Goal: Information Seeking & Learning: Understand process/instructions

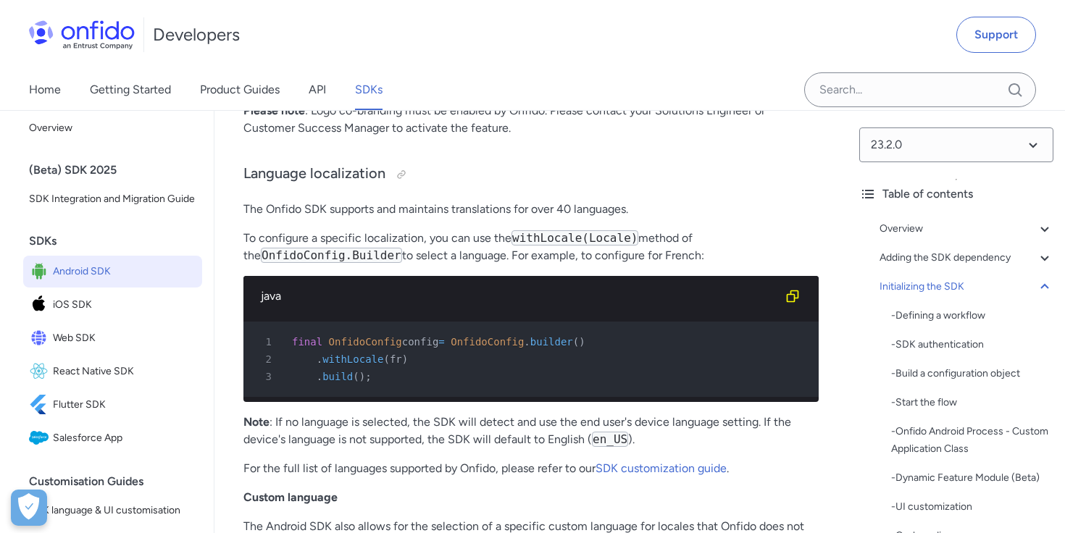
scroll to position [10162, 0]
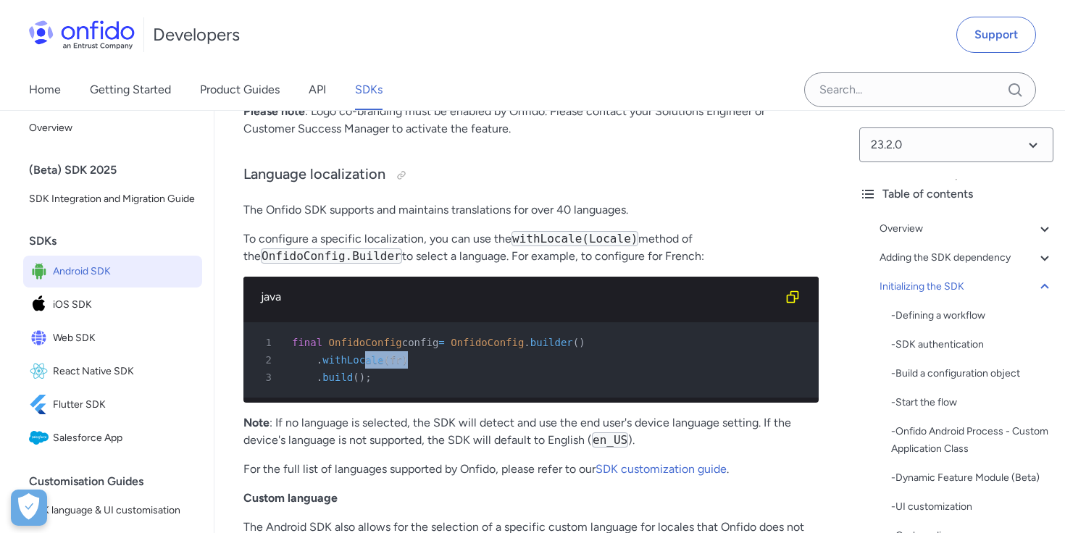
drag, startPoint x: 406, startPoint y: 326, endPoint x: 363, endPoint y: 325, distance: 42.8
click at [363, 351] on div "2 . withLocale ( fr )" at bounding box center [523, 359] width 549 height 17
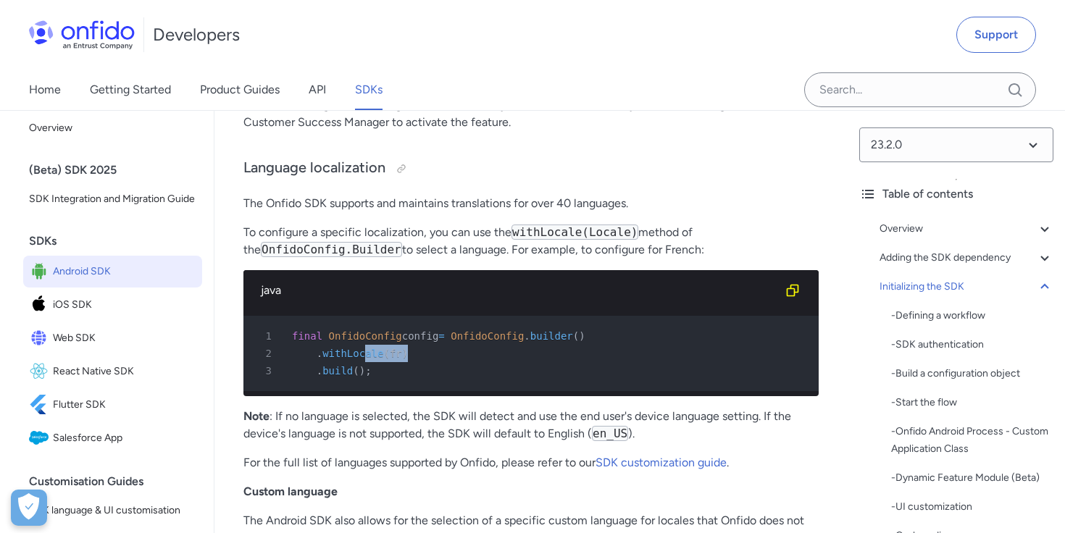
scroll to position [10170, 0]
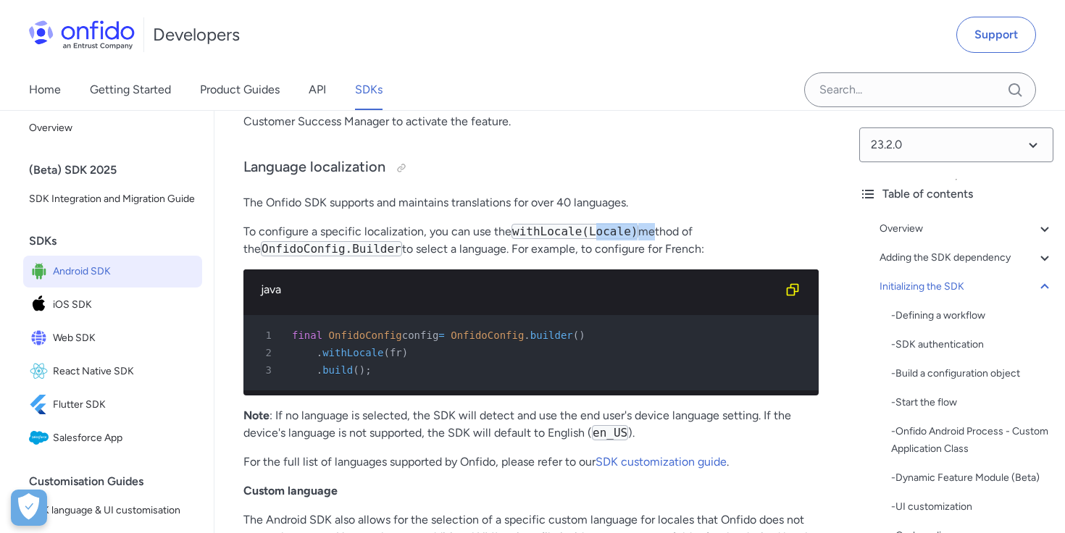
drag, startPoint x: 596, startPoint y: 200, endPoint x: 651, endPoint y: 199, distance: 54.4
click at [651, 223] on p "To configure a specific localization, you can use the withLocale(Locale) method…" at bounding box center [530, 240] width 575 height 35
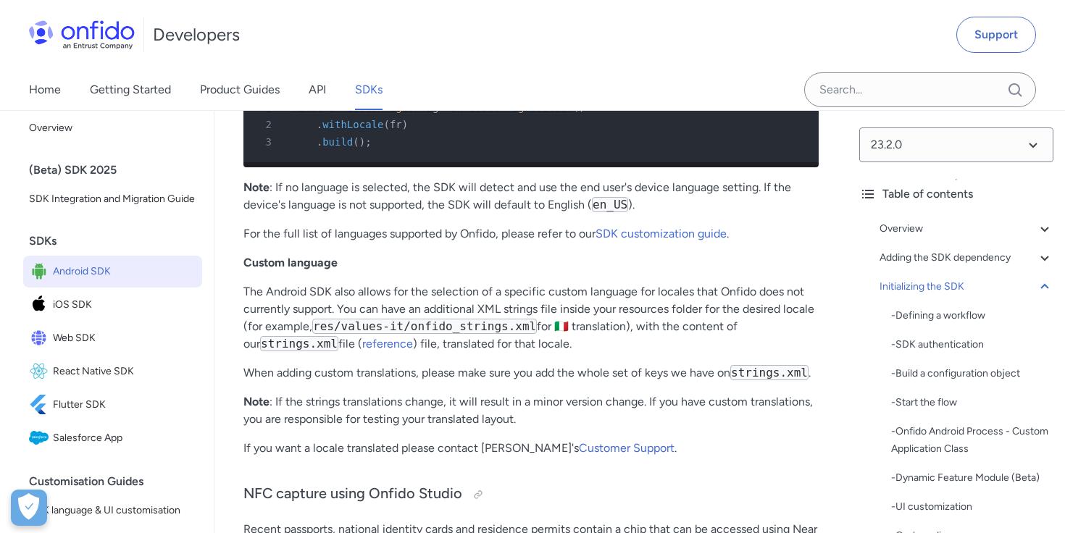
scroll to position [10403, 0]
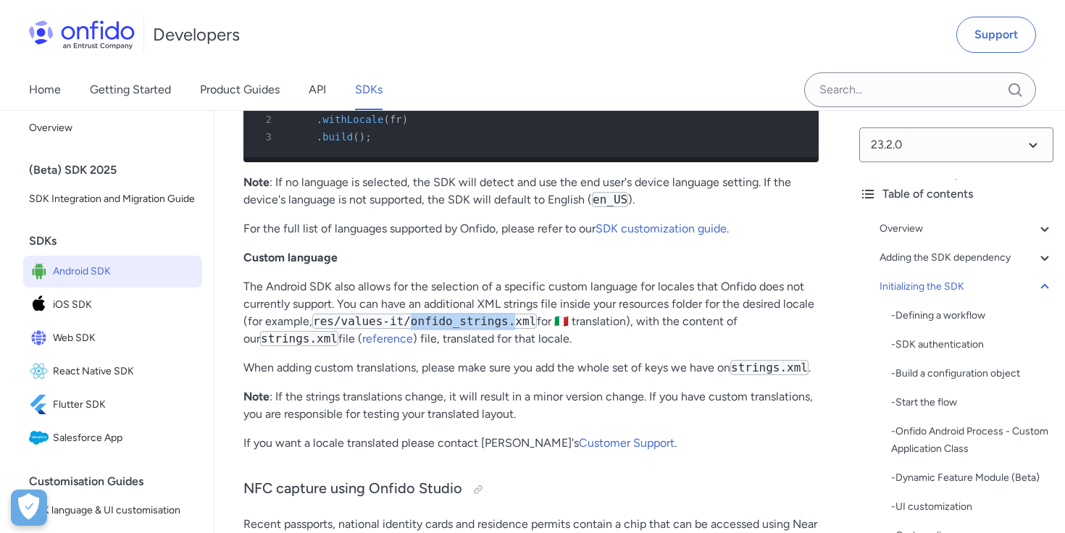
drag, startPoint x: 465, startPoint y: 293, endPoint x: 517, endPoint y: 292, distance: 52.2
click at [517, 314] on code "res/values-it/onfido_strings.xml" at bounding box center [424, 321] width 225 height 15
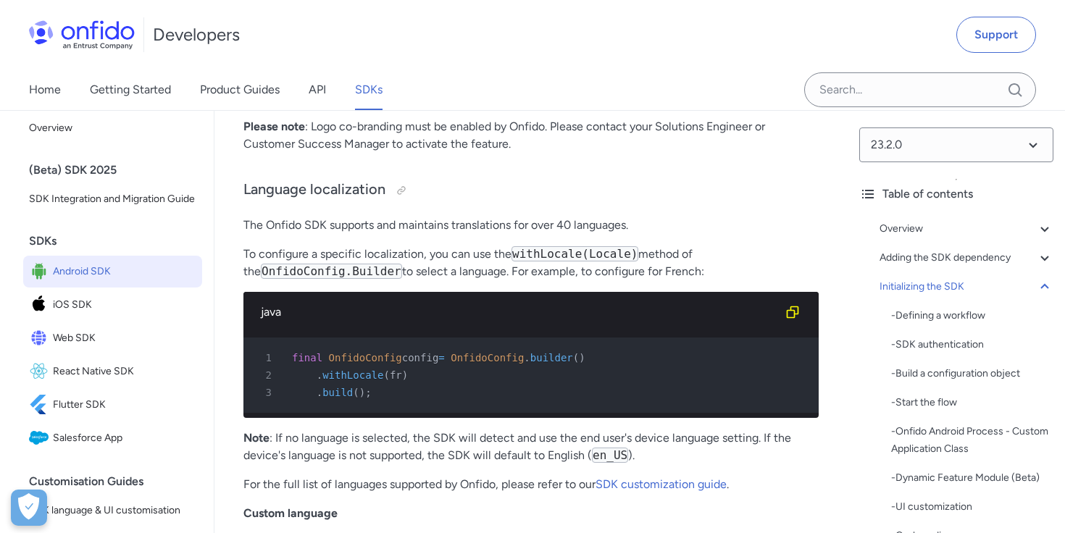
scroll to position [10151, 0]
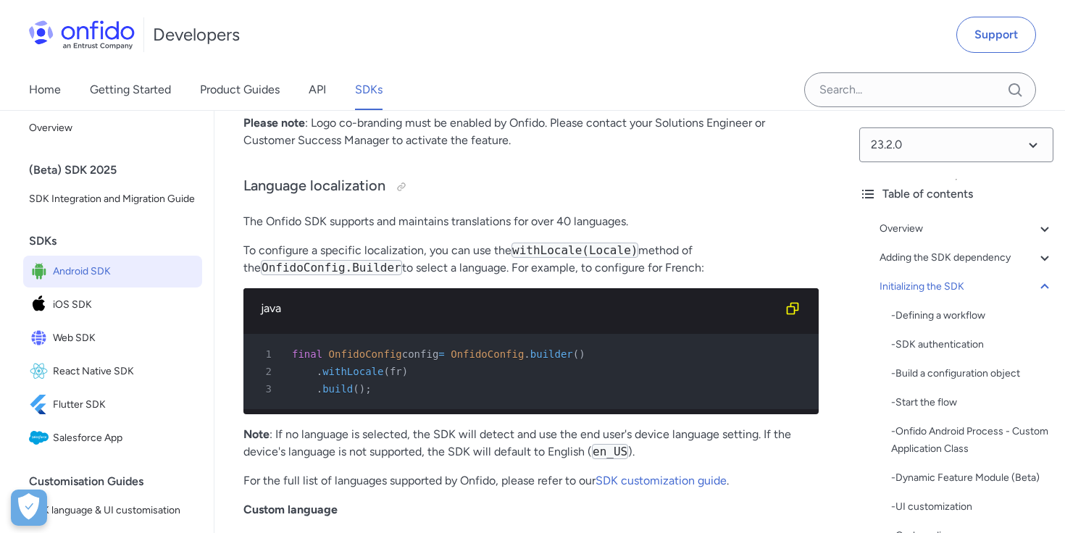
click at [504, 349] on span "OnfidoConfig" at bounding box center [487, 355] width 73 height 12
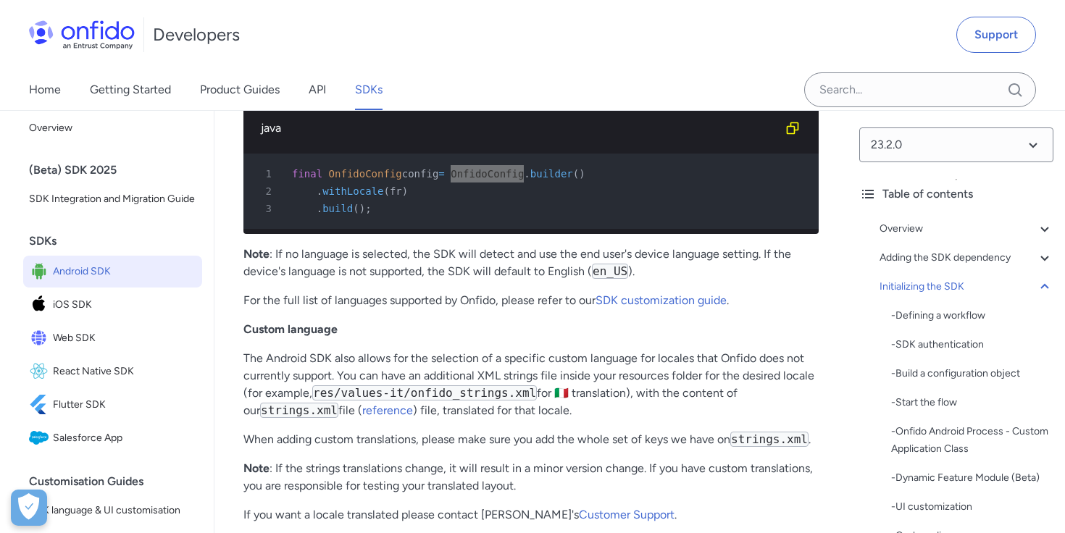
scroll to position [10333, 0]
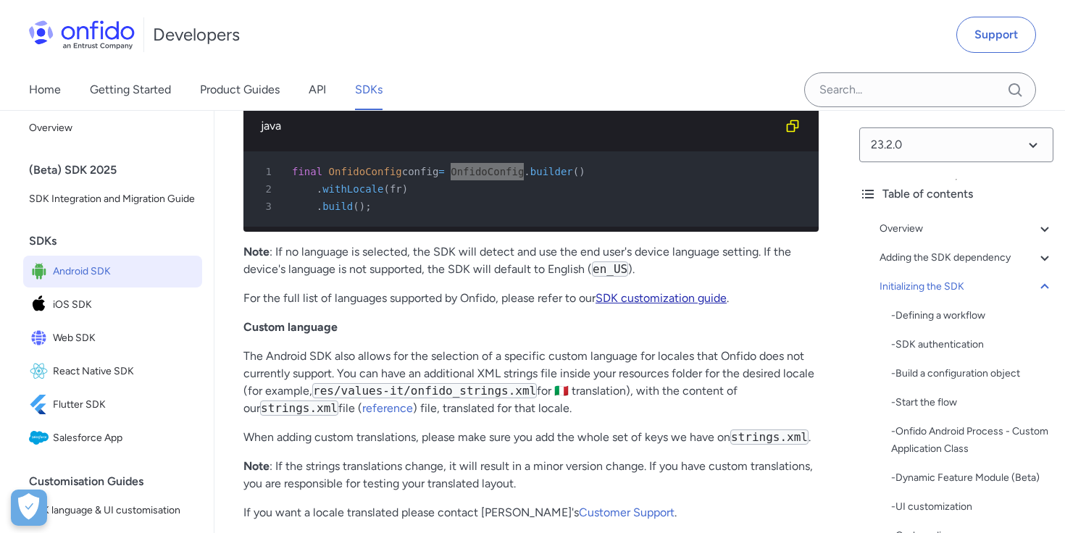
click at [624, 291] on link "SDK customization guide" at bounding box center [661, 298] width 131 height 14
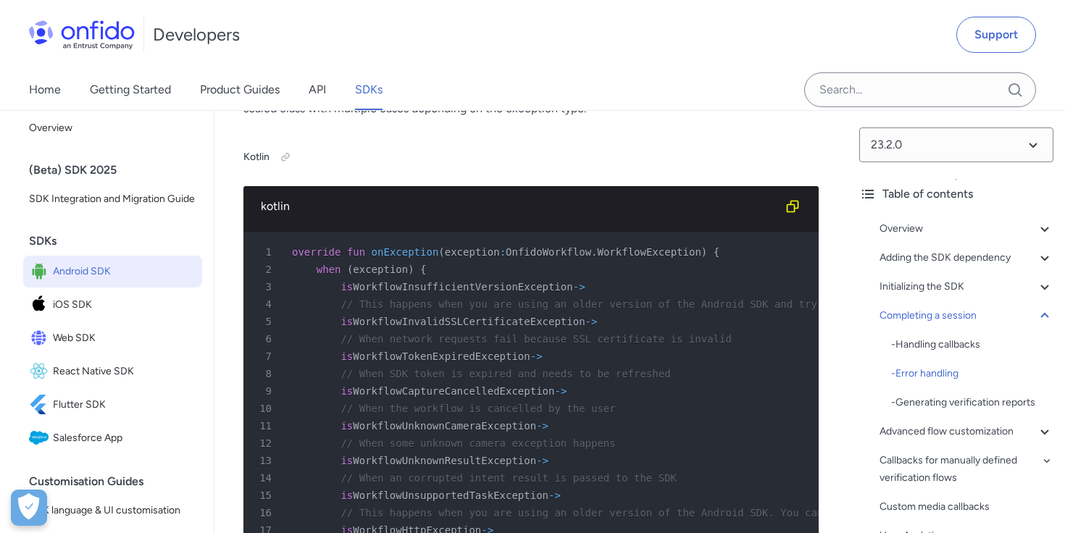
scroll to position [12492, 0]
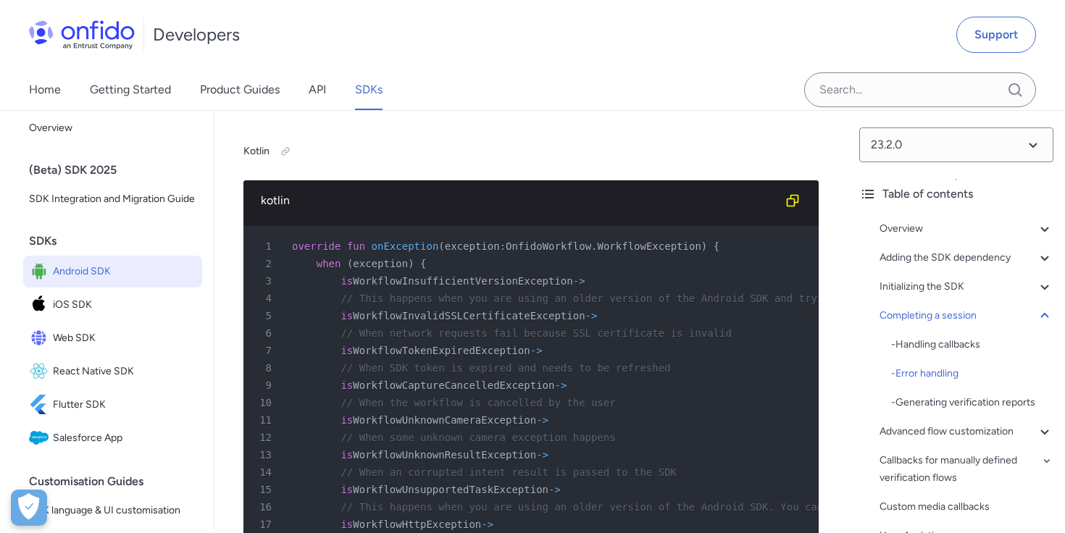
click at [502, 287] on span "WorkflowInsufficientVersionException" at bounding box center [463, 281] width 220 height 12
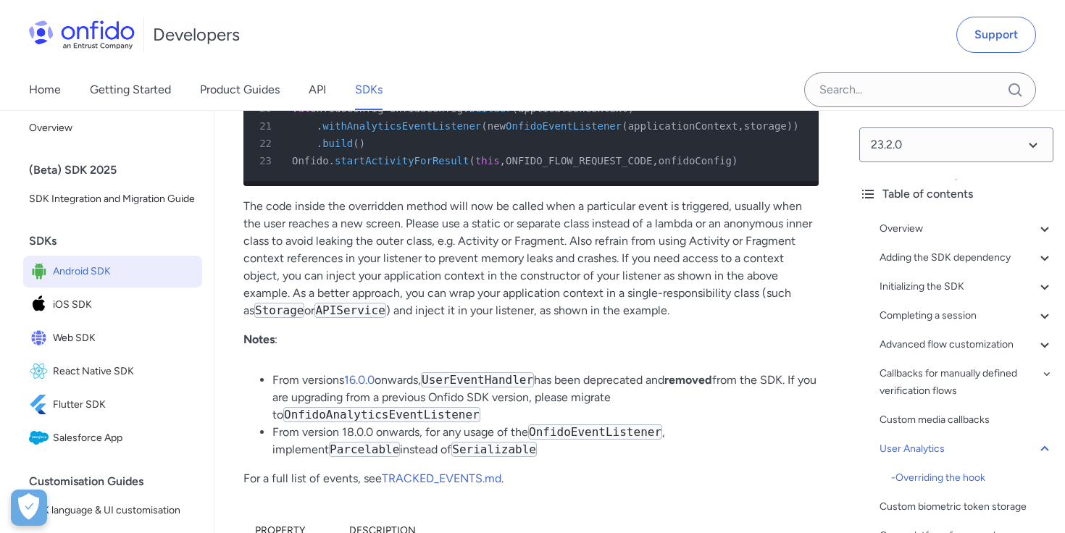
scroll to position [29317, 0]
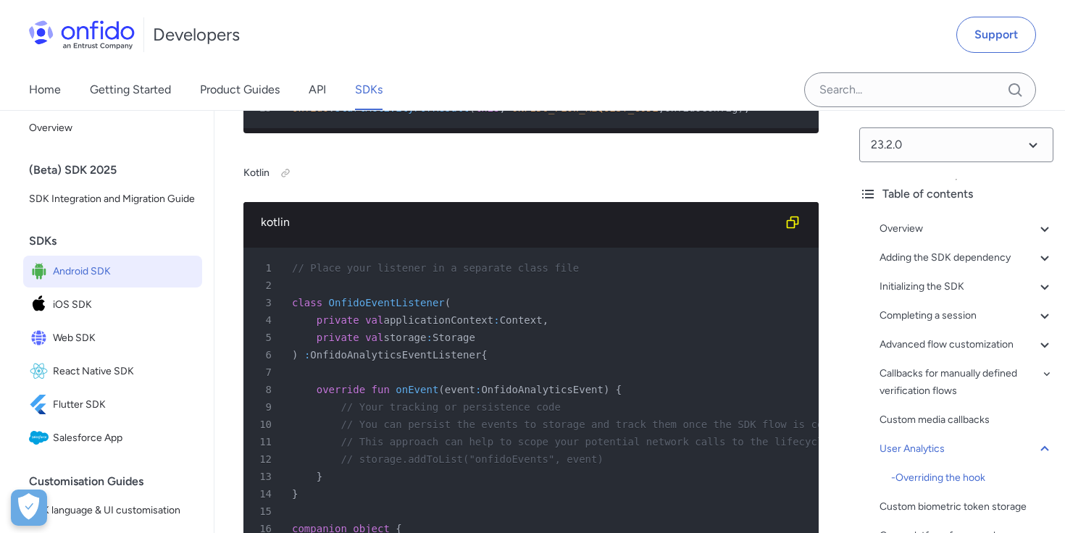
click at [783, 56] on div "Developers Support" at bounding box center [532, 35] width 1065 height 70
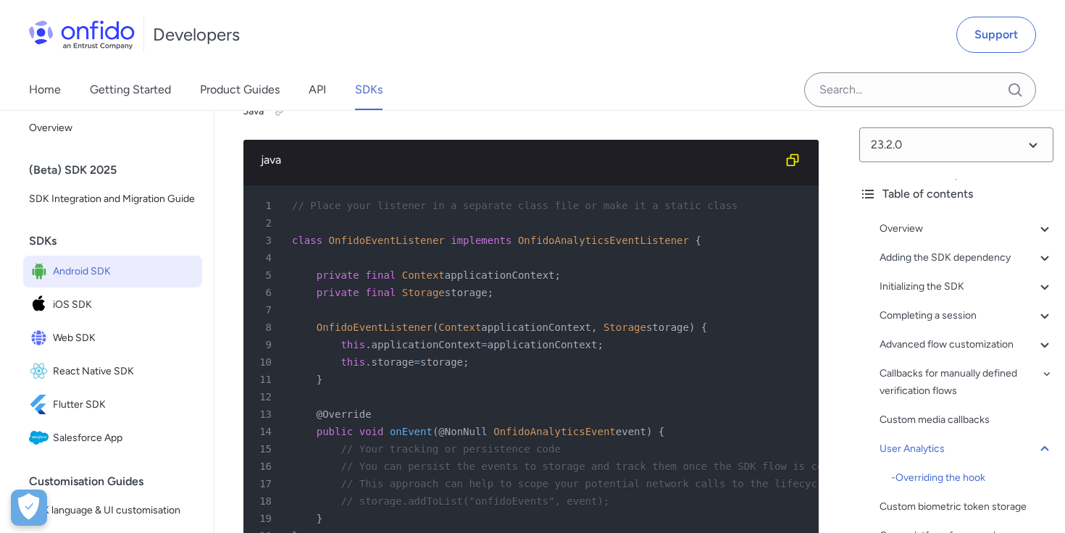
scroll to position [28762, 0]
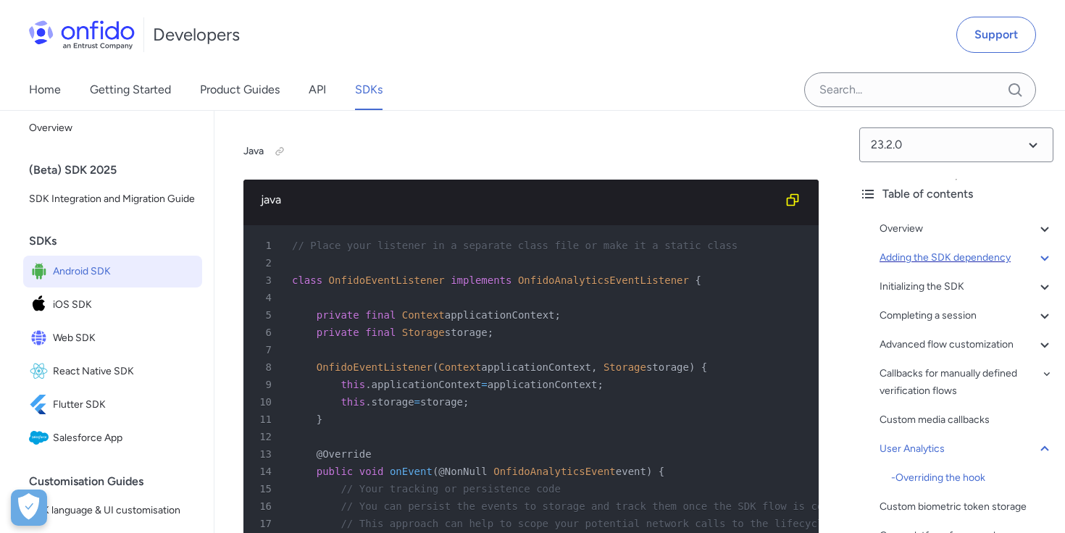
click at [1043, 252] on icon at bounding box center [1044, 257] width 17 height 17
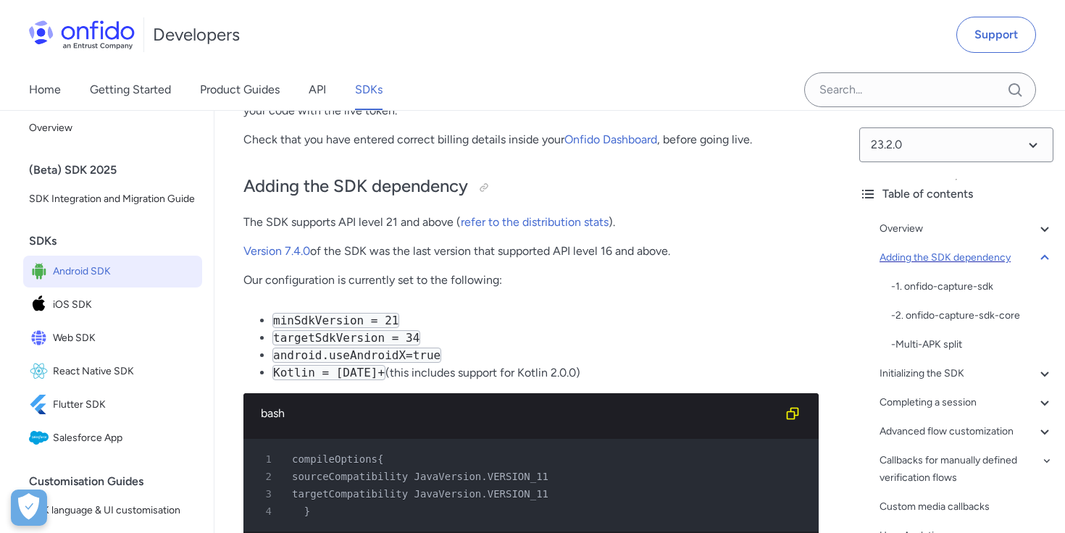
click at [1043, 252] on icon at bounding box center [1044, 257] width 17 height 17
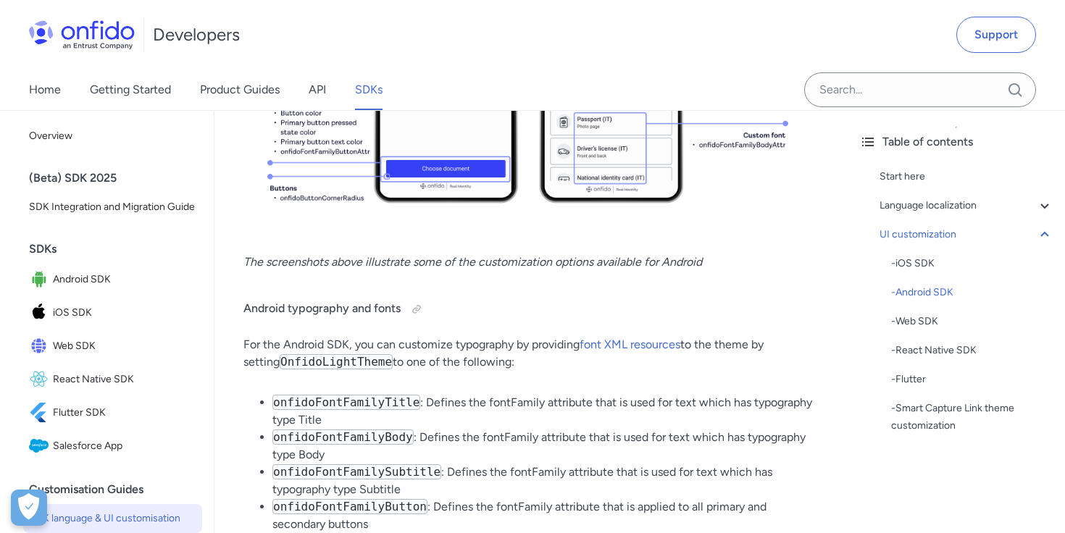
scroll to position [7053, 0]
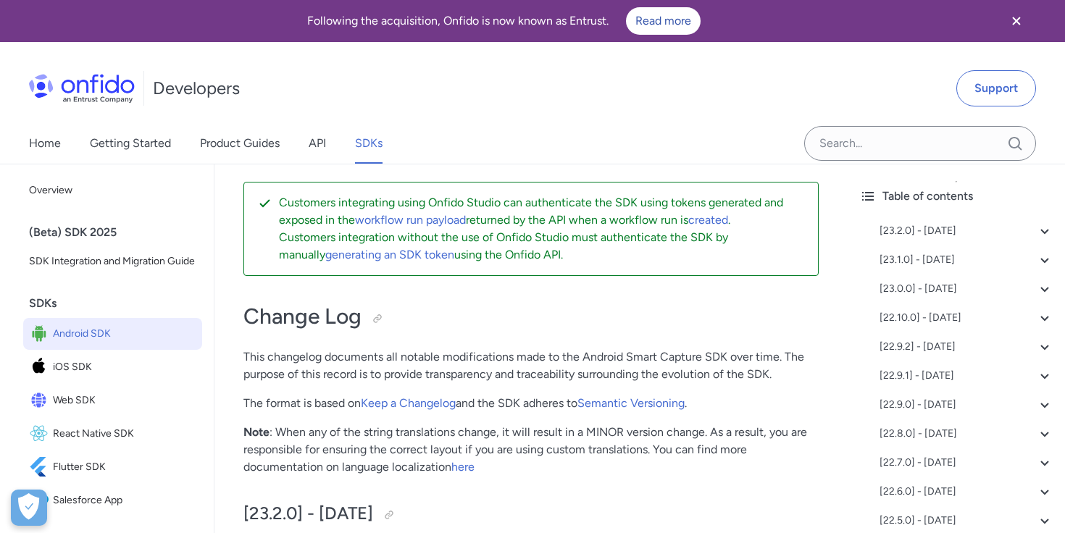
click at [376, 262] on p "Customers integration without the use of Onfido Studio must authenticate the SD…" at bounding box center [543, 246] width 528 height 35
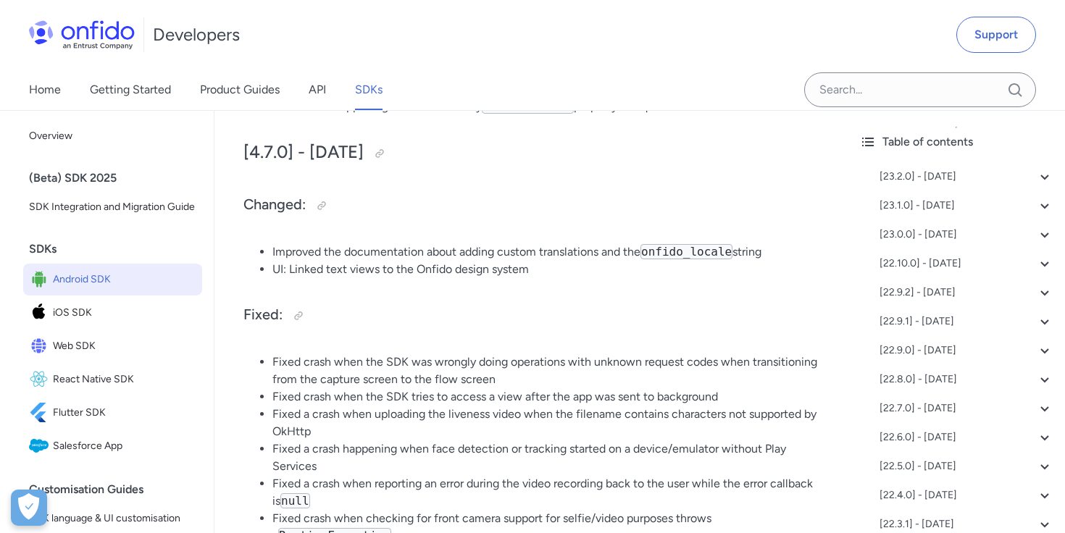
scroll to position [4434, 0]
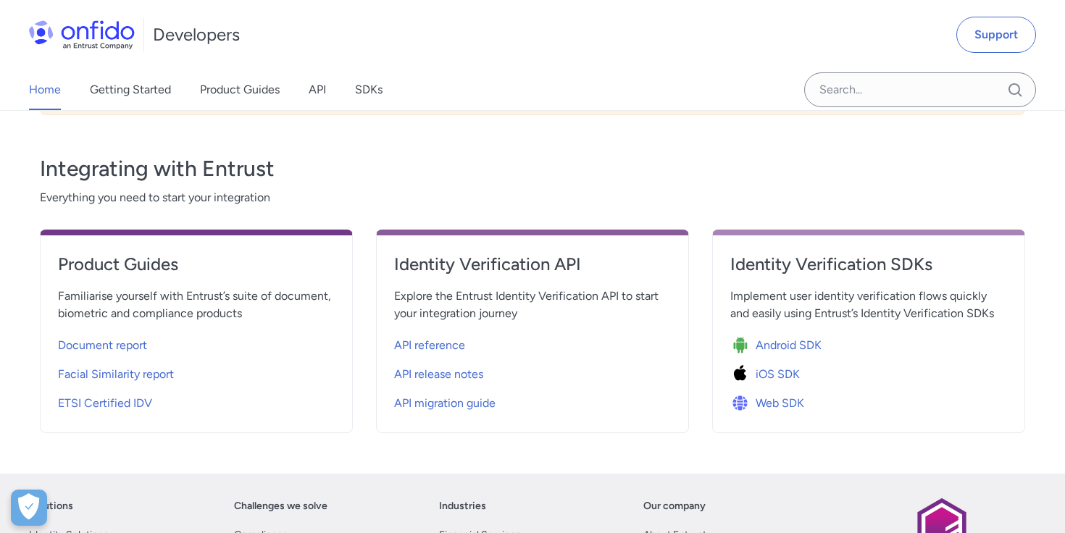
scroll to position [499, 0]
